Goal: Task Accomplishment & Management: Use online tool/utility

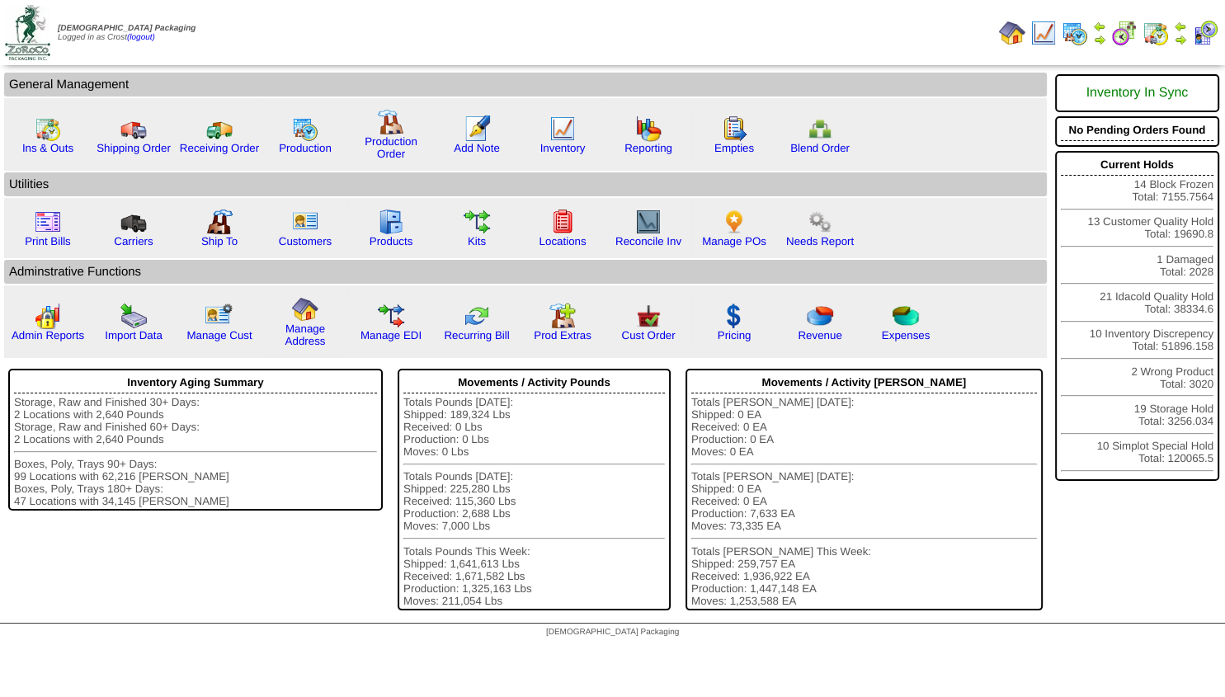
click at [1186, 39] on img at bounding box center [1180, 39] width 13 height 13
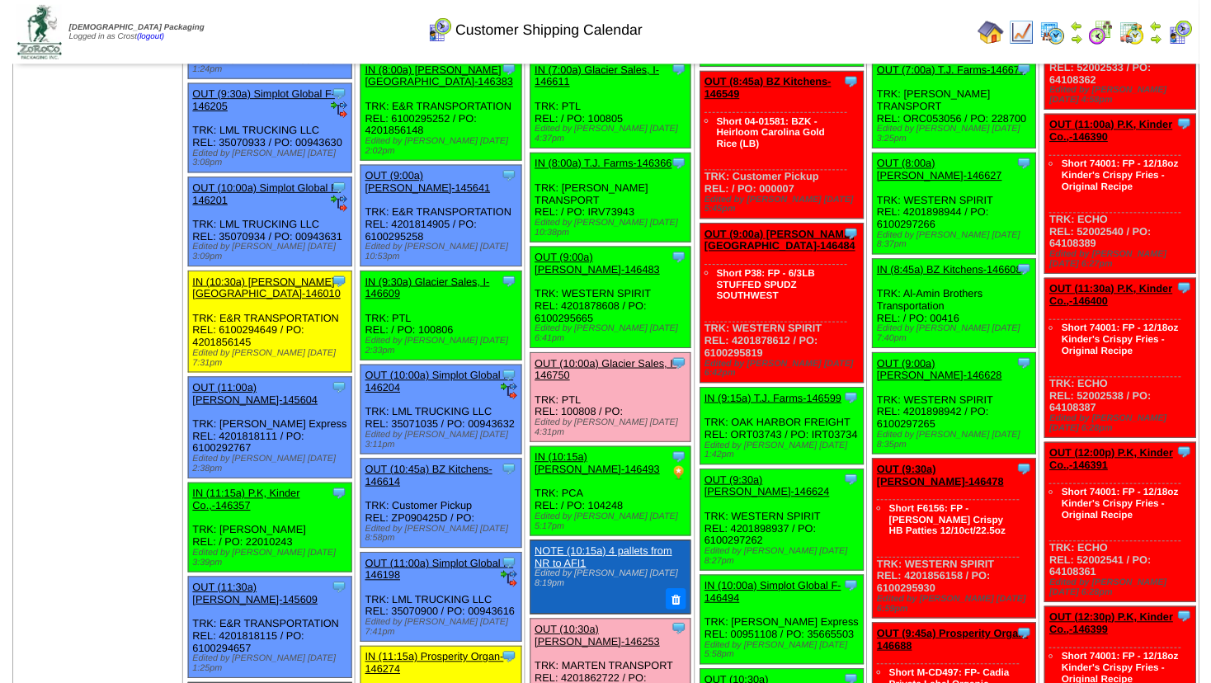
scroll to position [178, 0]
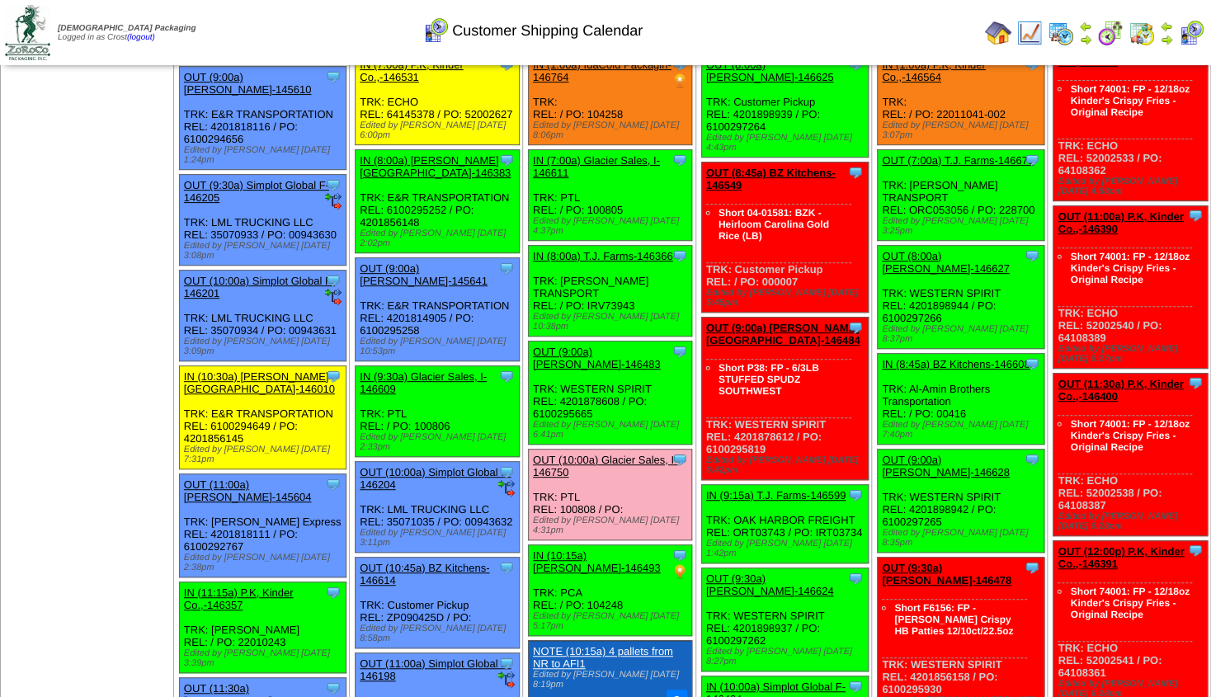
click at [597, 346] on link "OUT (9:00a) [PERSON_NAME]-146483" at bounding box center [597, 358] width 128 height 25
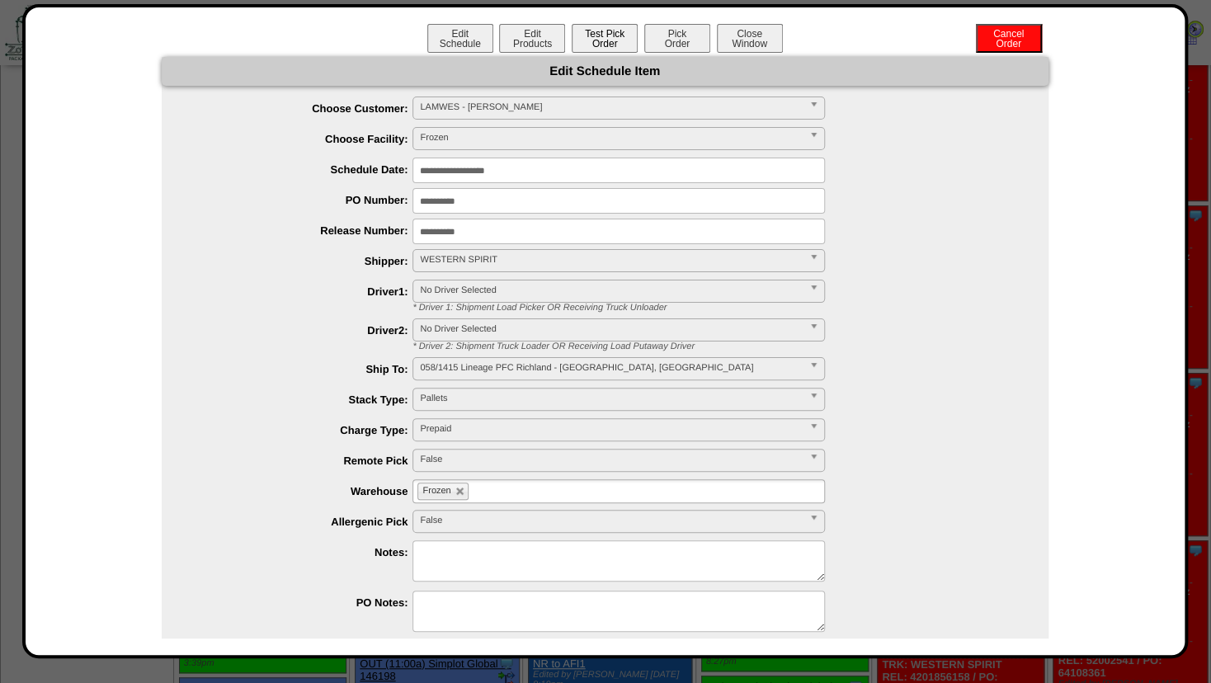
click at [600, 34] on button "Test Pick Order" at bounding box center [605, 38] width 66 height 29
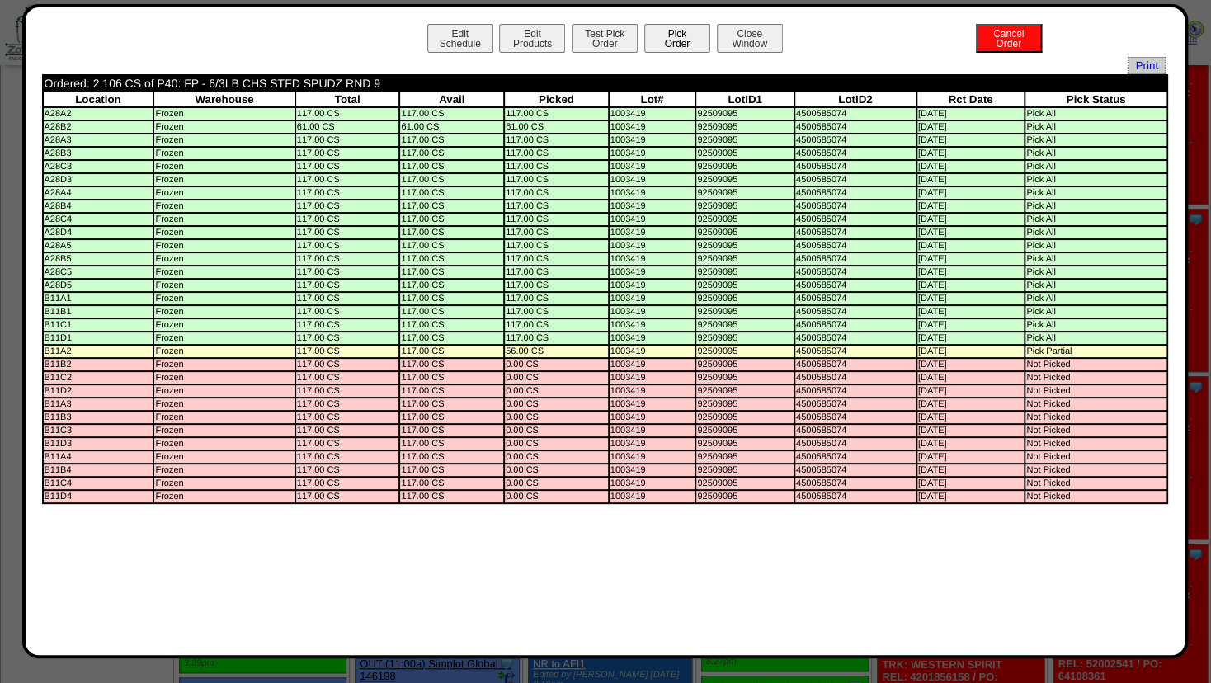
click at [671, 38] on button "Pick Order" at bounding box center [677, 38] width 66 height 29
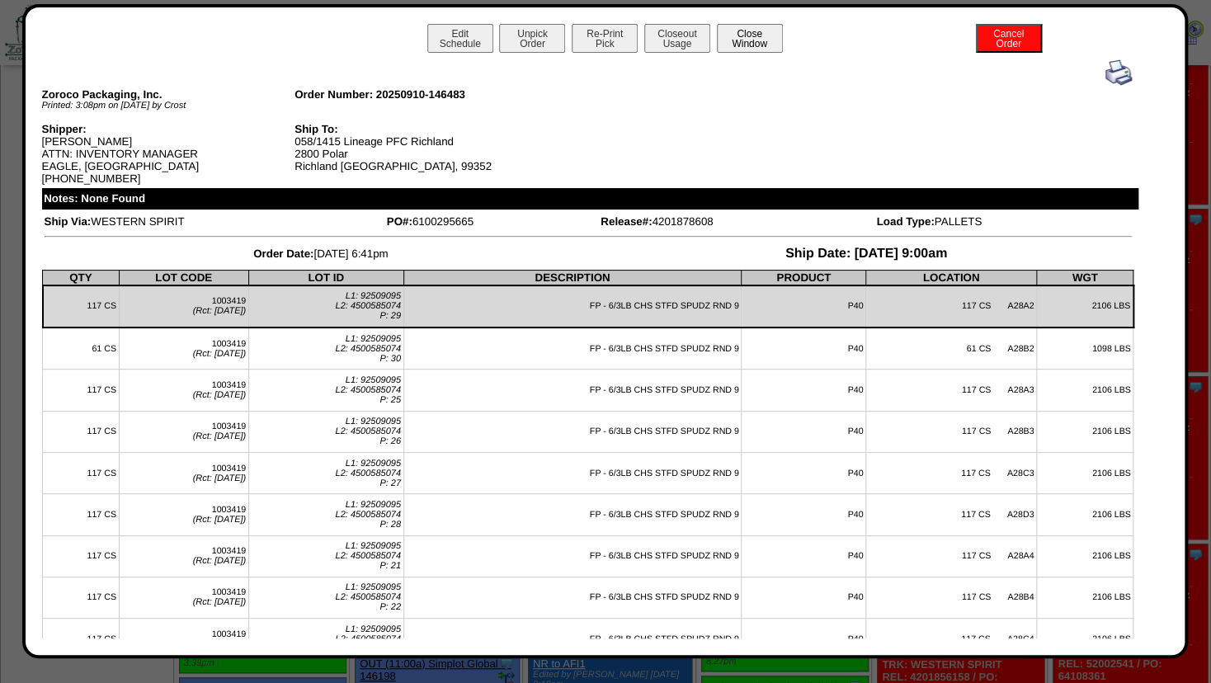
click at [741, 35] on button "Close Window" at bounding box center [750, 38] width 66 height 29
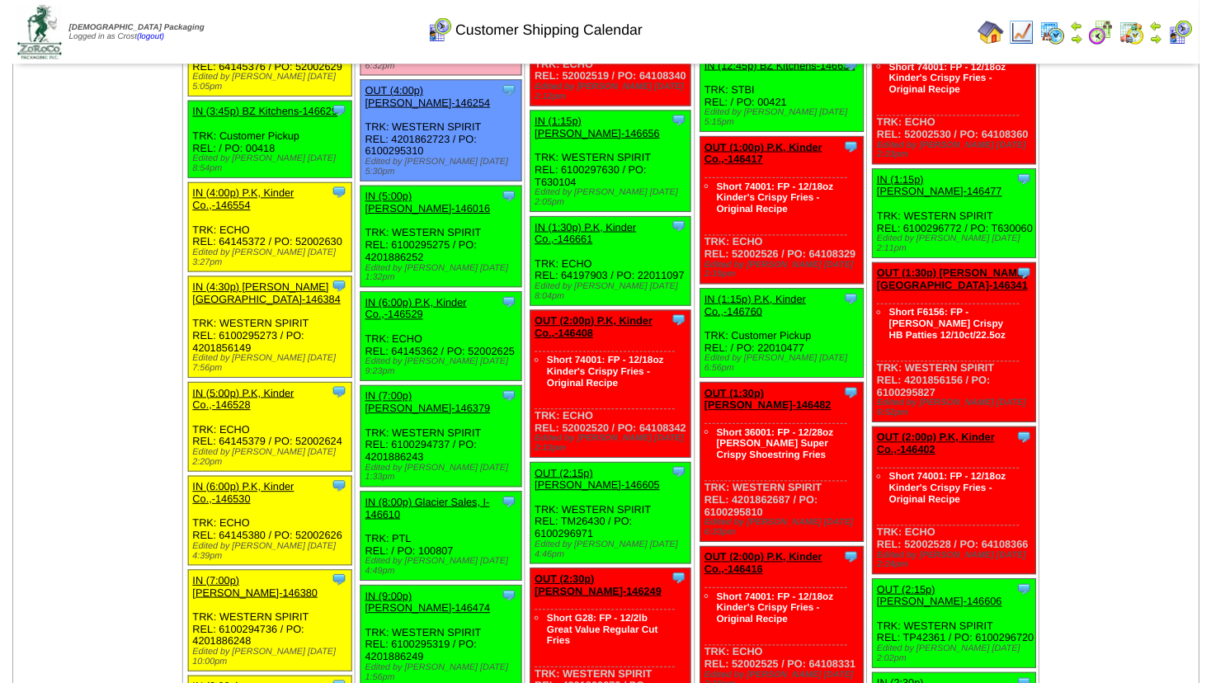
scroll to position [2176, 0]
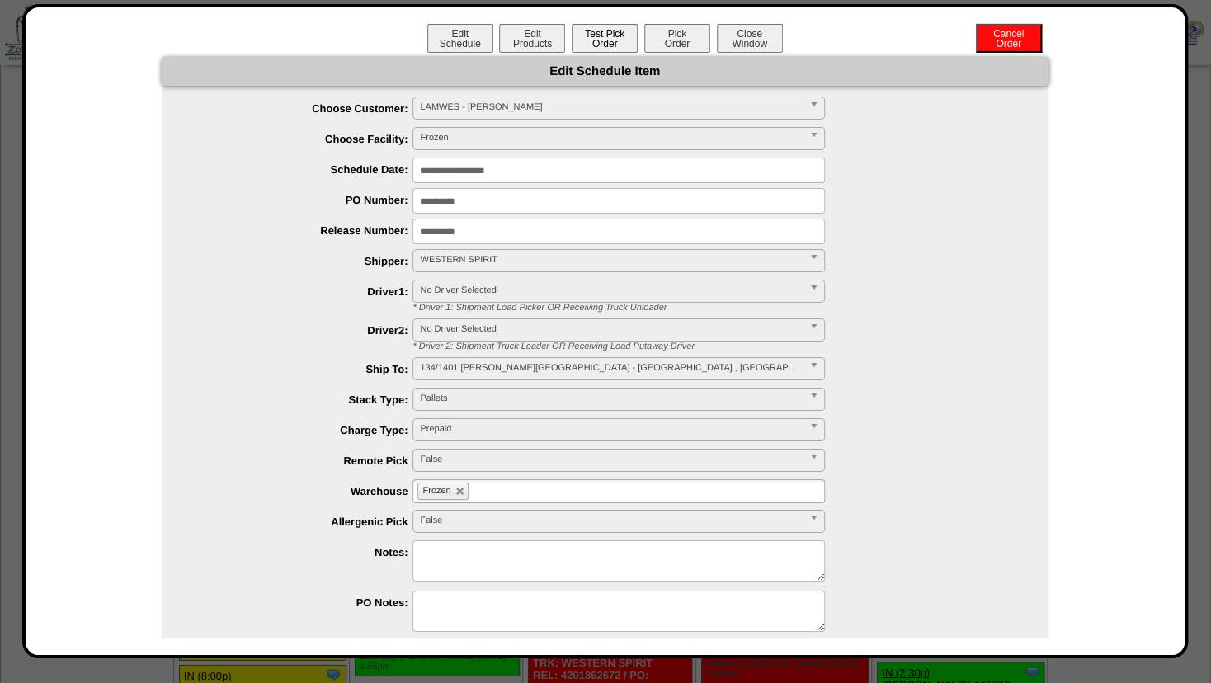
click at [593, 35] on button "Test Pick Order" at bounding box center [605, 38] width 66 height 29
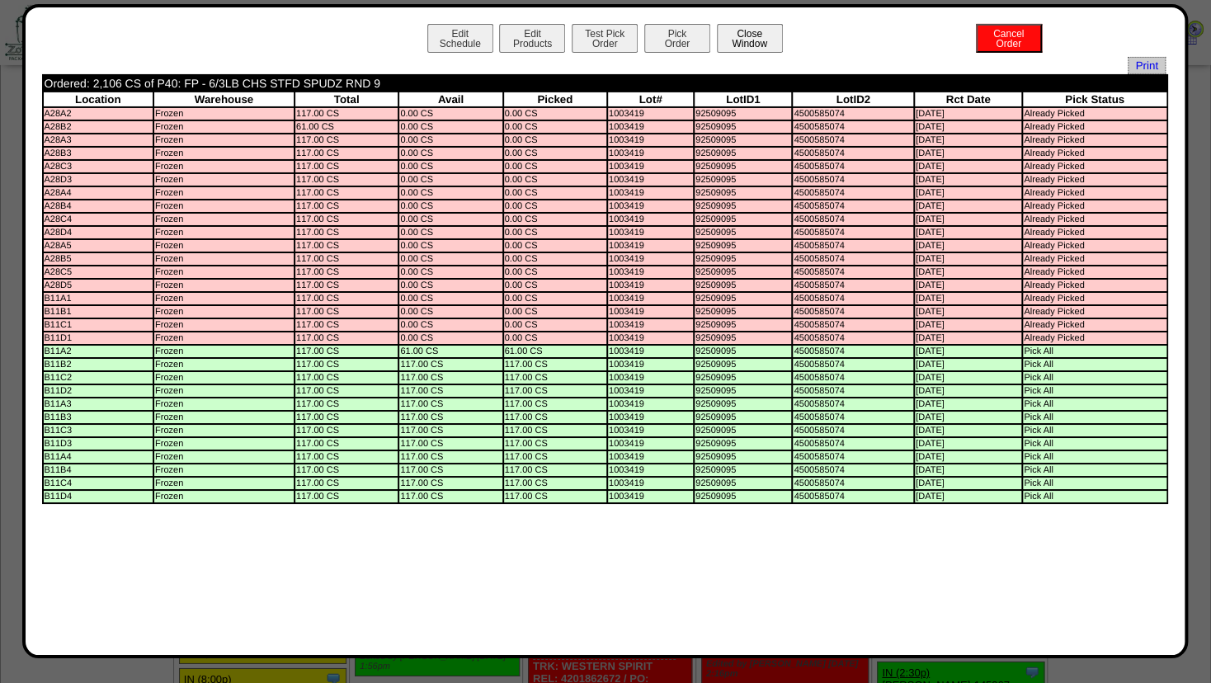
click at [761, 35] on button "Close Window" at bounding box center [750, 38] width 66 height 29
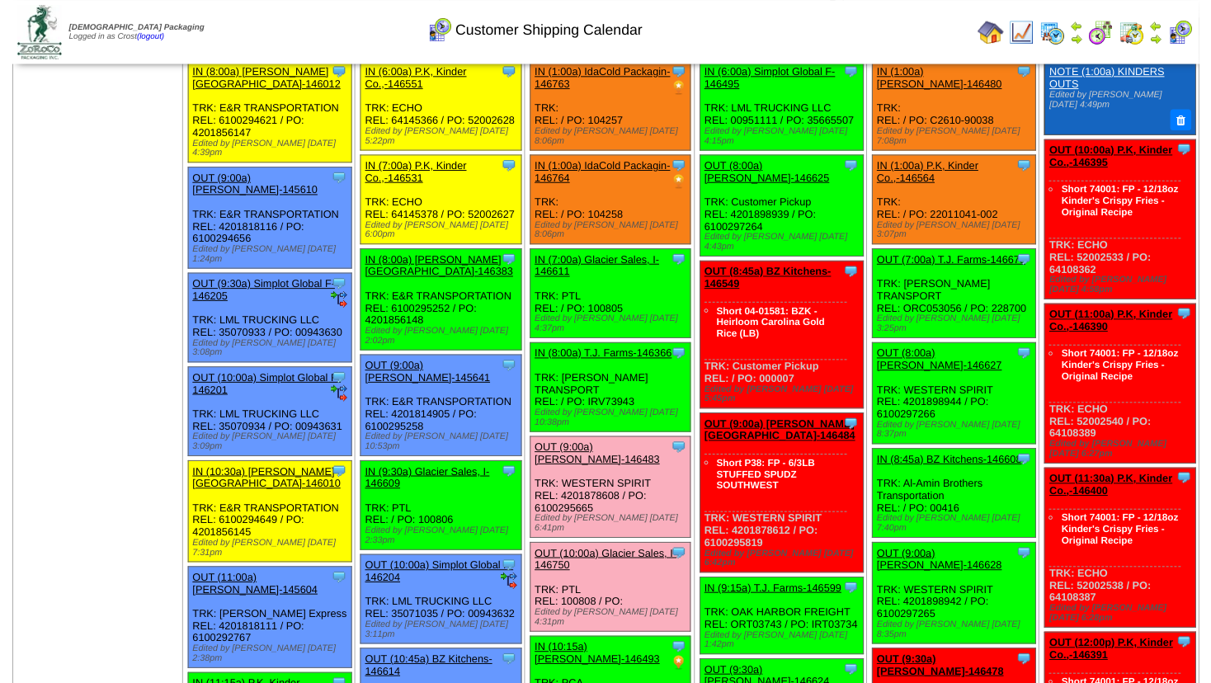
scroll to position [64, 0]
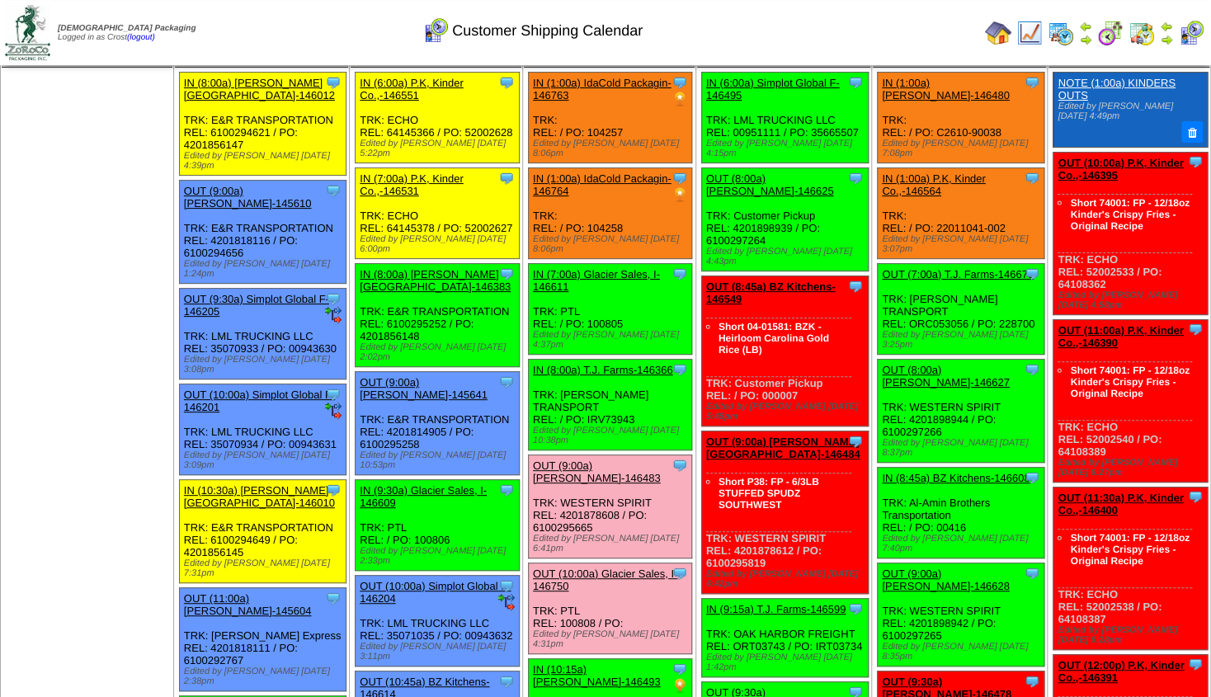
click at [591, 460] on link "OUT (9:00a) [PERSON_NAME]-146483" at bounding box center [597, 472] width 128 height 25
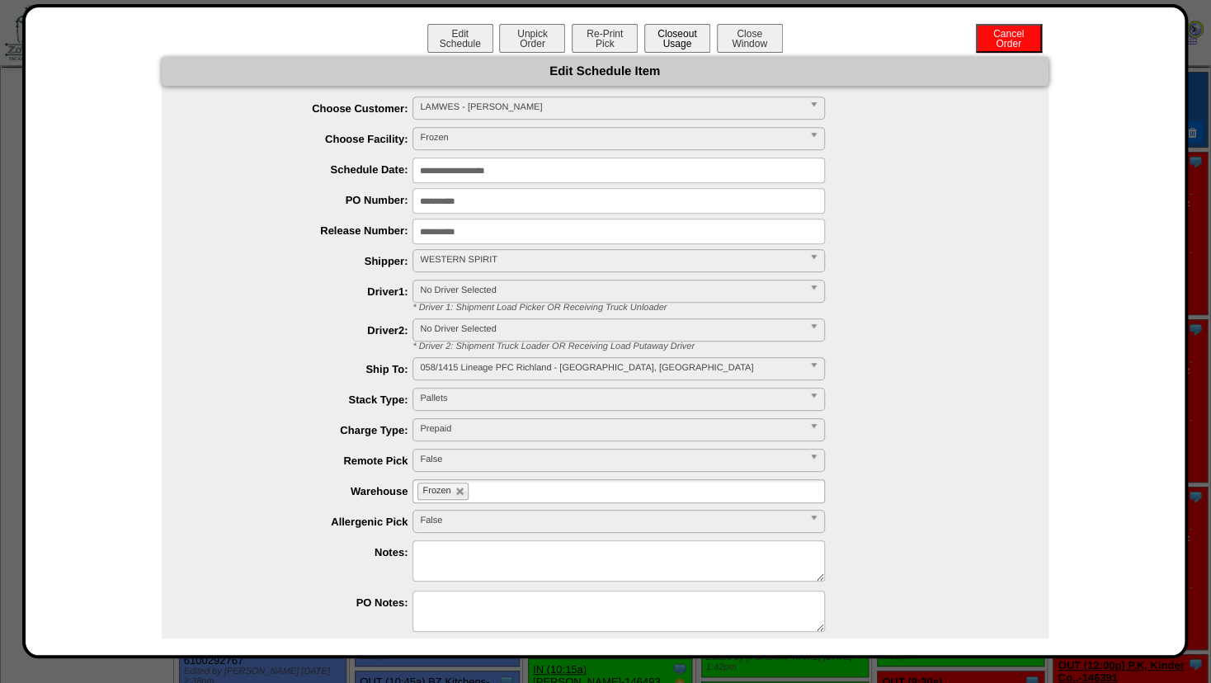
click at [665, 45] on button "Closeout Usage" at bounding box center [677, 38] width 66 height 29
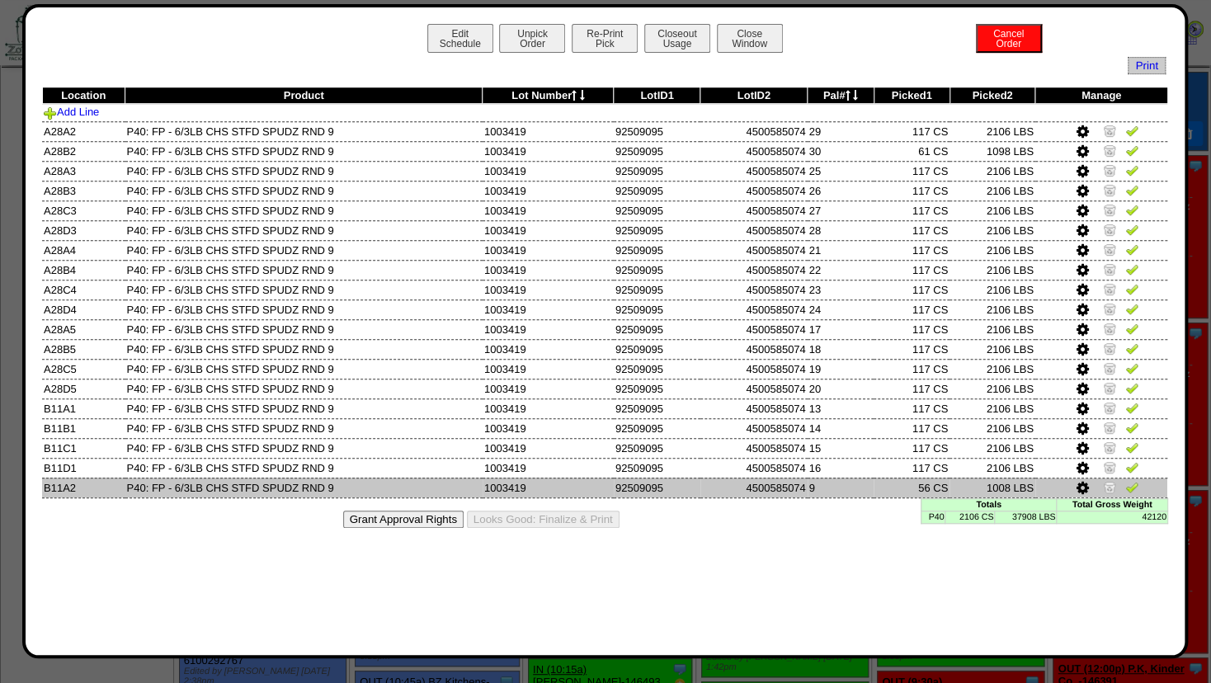
click at [1110, 486] on img at bounding box center [1109, 486] width 13 height 13
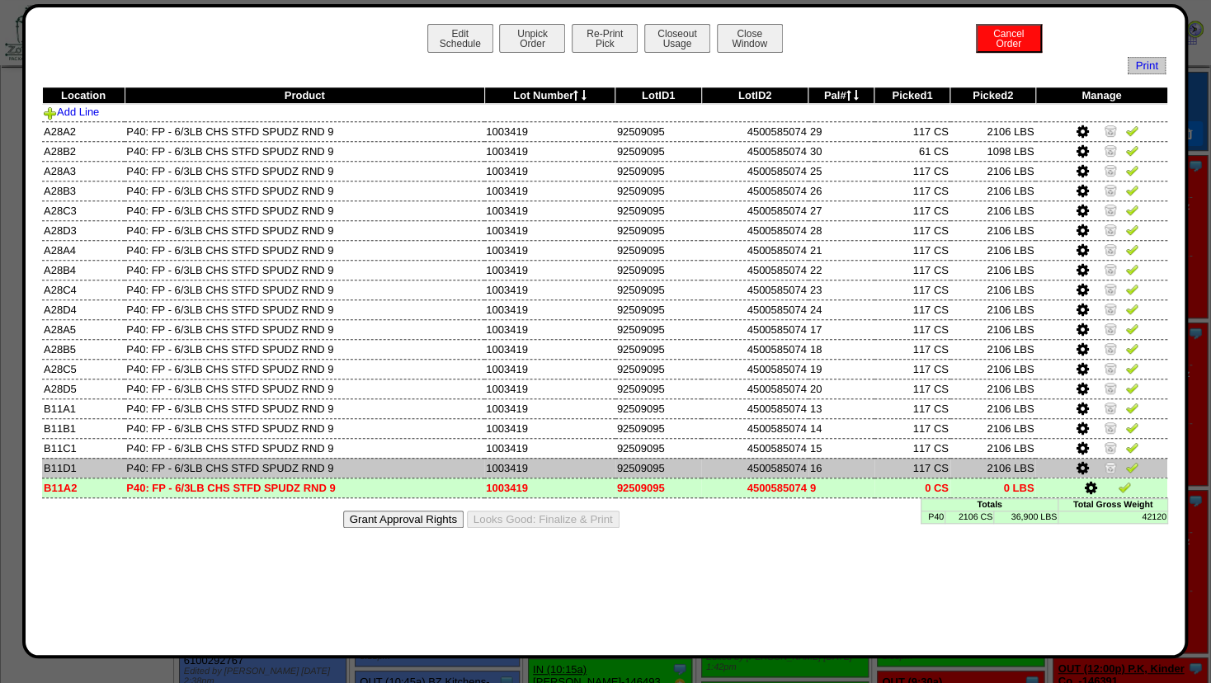
click at [1113, 460] on td at bounding box center [1102, 468] width 132 height 20
click at [1108, 467] on img at bounding box center [1110, 466] width 13 height 13
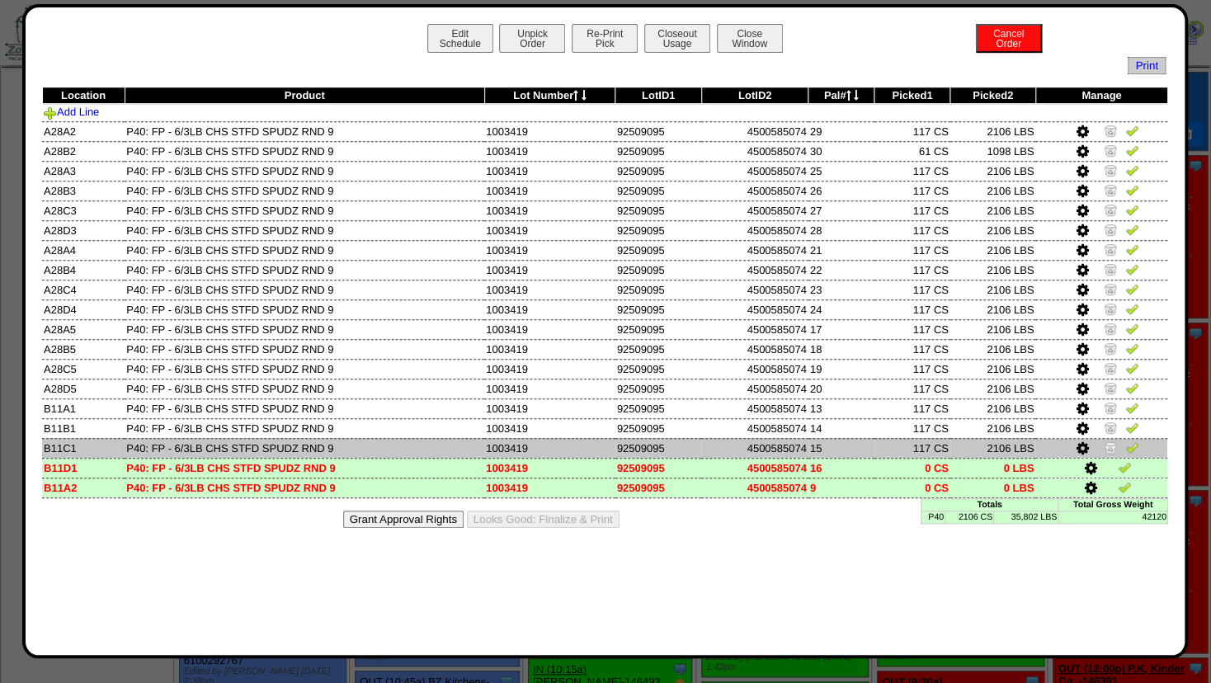
click at [1111, 449] on img at bounding box center [1110, 447] width 13 height 13
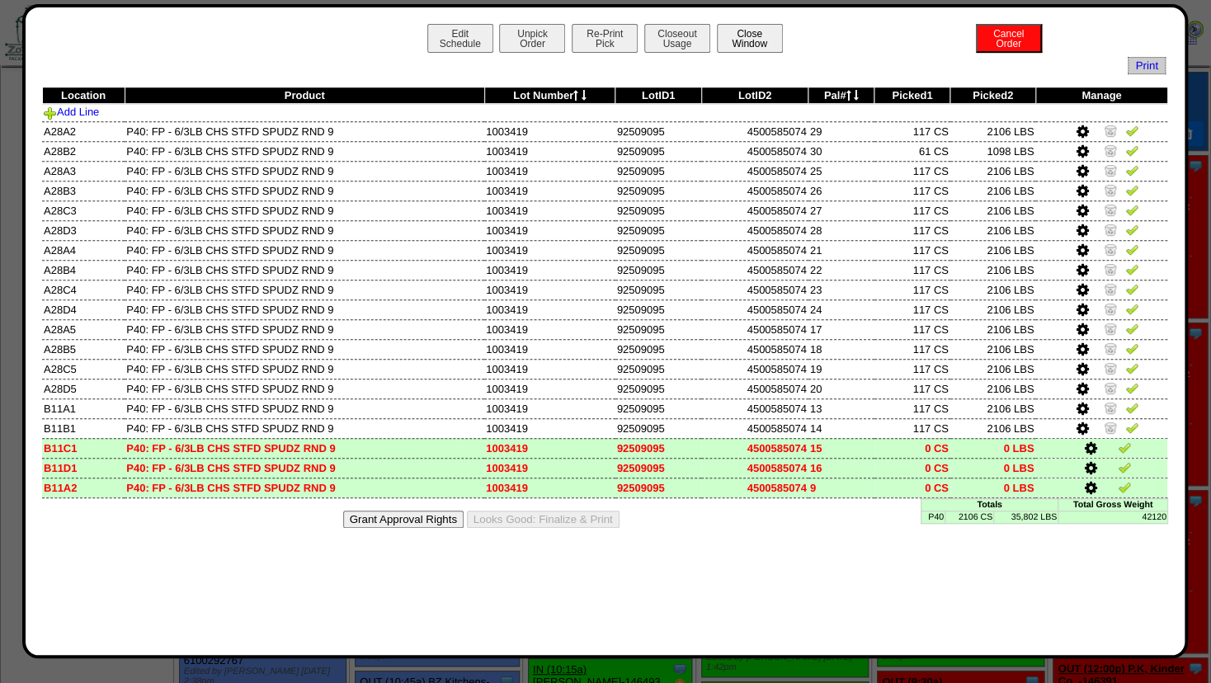
click at [746, 41] on button "Close Window" at bounding box center [750, 38] width 66 height 29
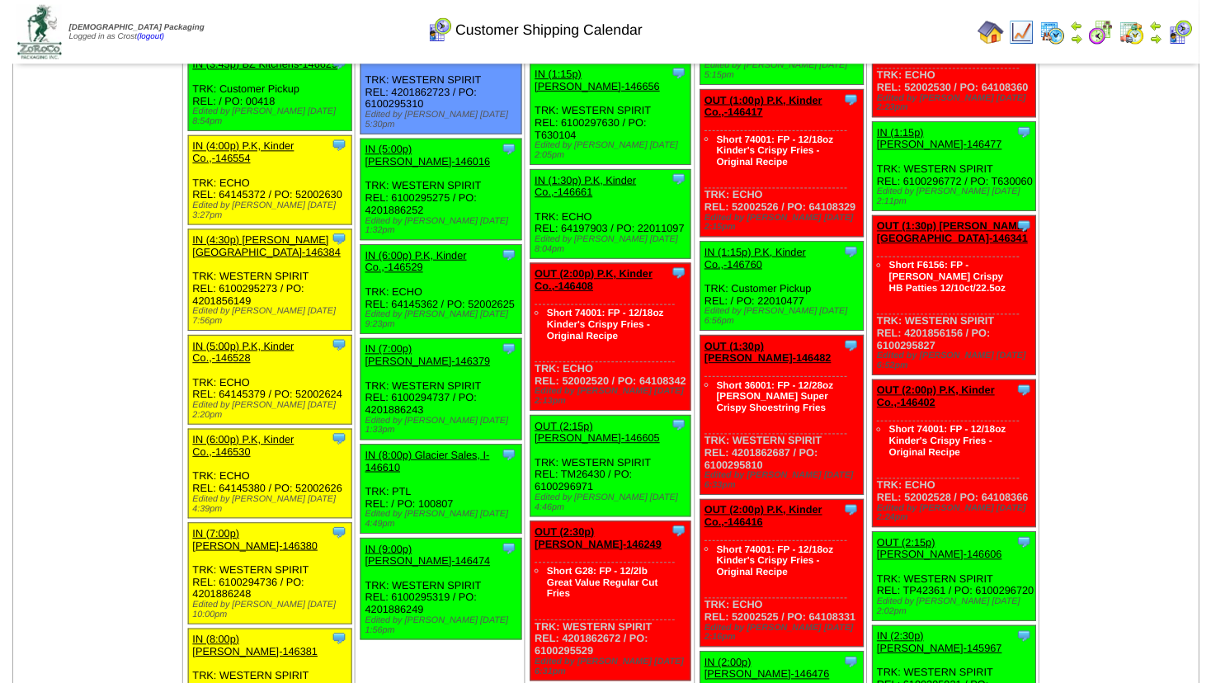
scroll to position [2207, 0]
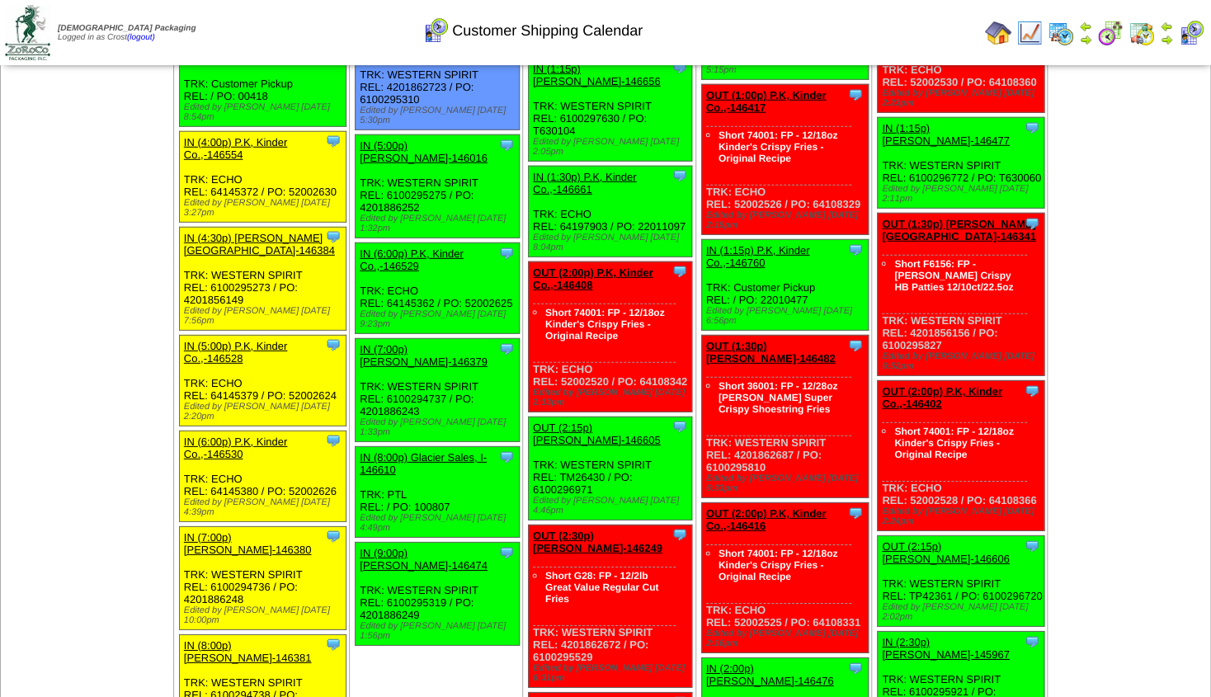
click at [589, 696] on link "OUT (3:00p) [PERSON_NAME]-146340" at bounding box center [598, 709] width 130 height 25
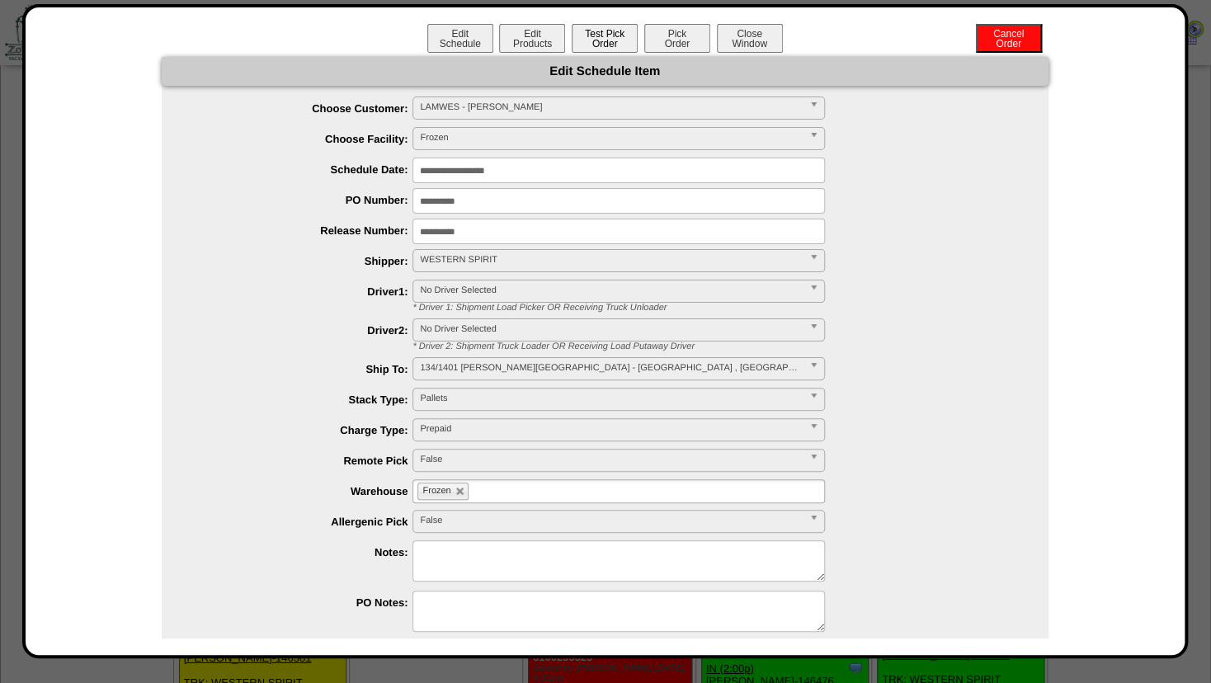
click at [596, 40] on button "Test Pick Order" at bounding box center [605, 38] width 66 height 29
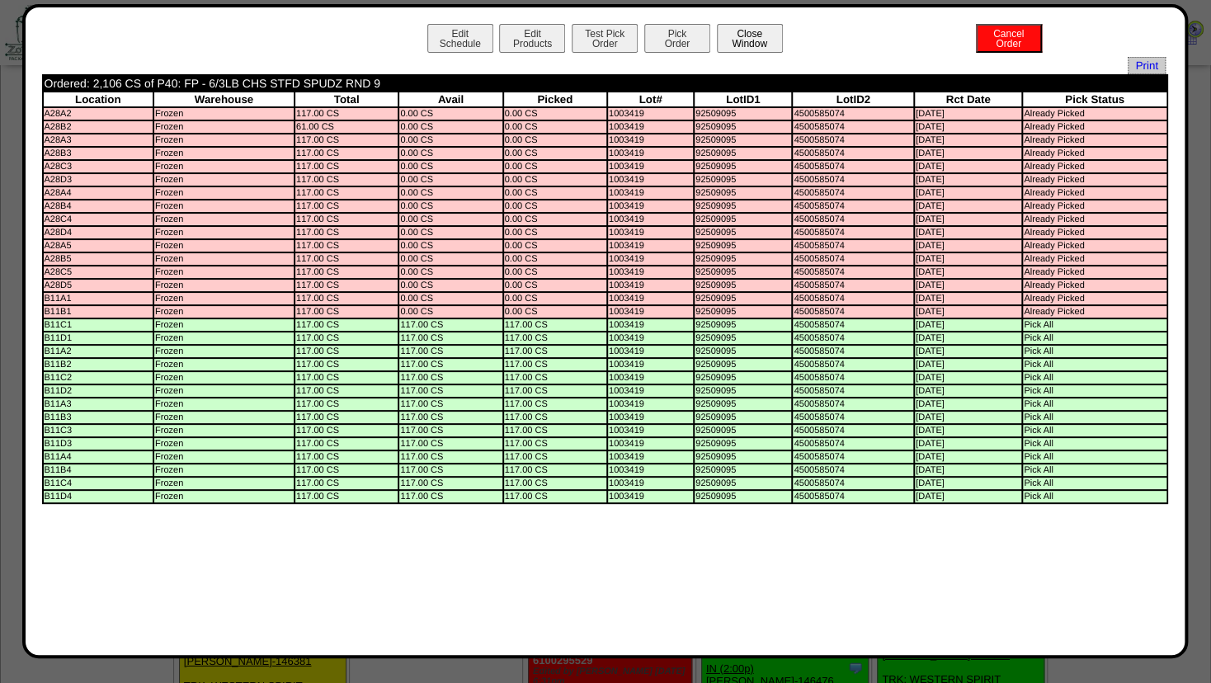
click at [762, 43] on button "Close Window" at bounding box center [750, 38] width 66 height 29
